Goal: Information Seeking & Learning: Learn about a topic

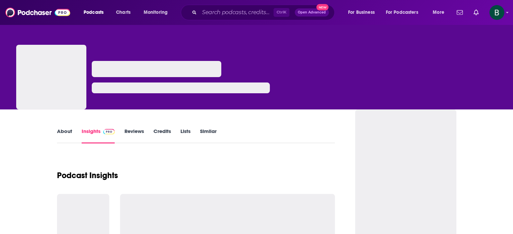
click at [222, 5] on div "Ctrl K Open Advanced New" at bounding box center [258, 13] width 154 height 16
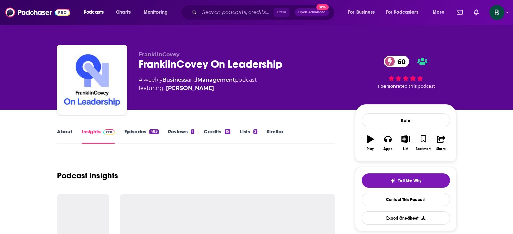
click at [222, 6] on div "Ctrl K Open Advanced New" at bounding box center [258, 13] width 154 height 16
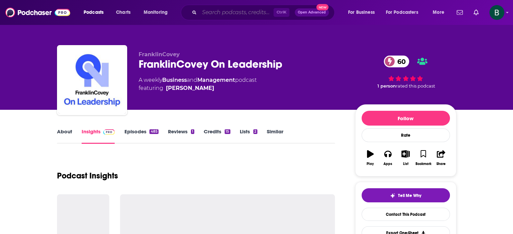
click at [221, 15] on input "Search podcasts, credits, & more..." at bounding box center [236, 12] width 74 height 11
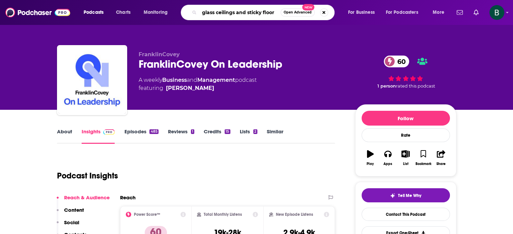
type input "glass ceilings and sticky floors"
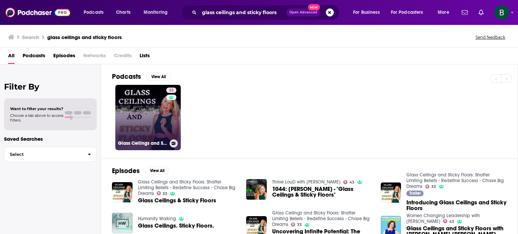
click at [131, 118] on link "33 Glass Ceilings and Sticky Floors: Shatter Limiting Beliefs - Redefine Succes…" at bounding box center [147, 117] width 65 height 65
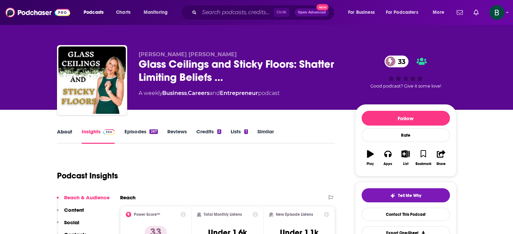
click at [76, 133] on div "About" at bounding box center [69, 137] width 25 height 16
click at [65, 132] on link "About" at bounding box center [64, 137] width 15 height 16
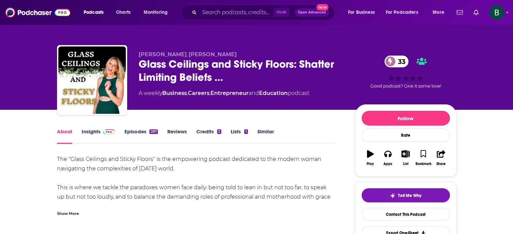
scroll to position [112, 0]
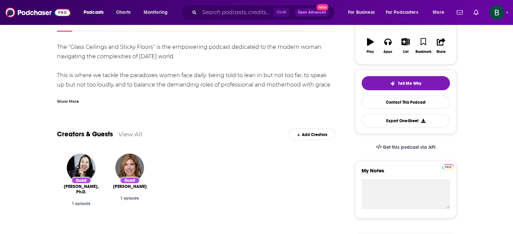
click at [72, 103] on div "Show More" at bounding box center [68, 101] width 22 height 6
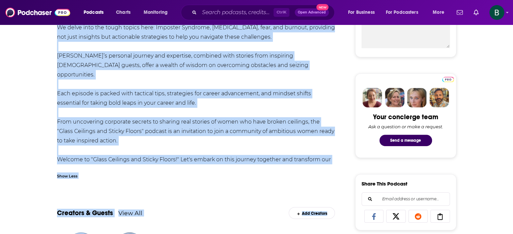
scroll to position [329, 0]
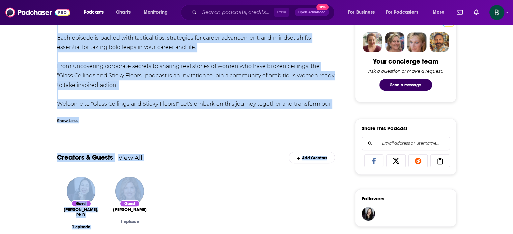
drag, startPoint x: 54, startPoint y: 48, endPoint x: 247, endPoint y: 103, distance: 200.4
copy div "Lor "Ipsum Dolorsit ame Consec Adipis" el sed doeiusmodt incidid utlaboree do m…"
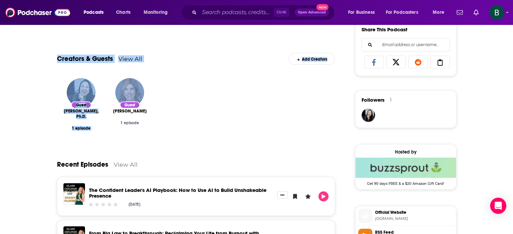
scroll to position [442, 0]
